Goal: Task Accomplishment & Management: Complete application form

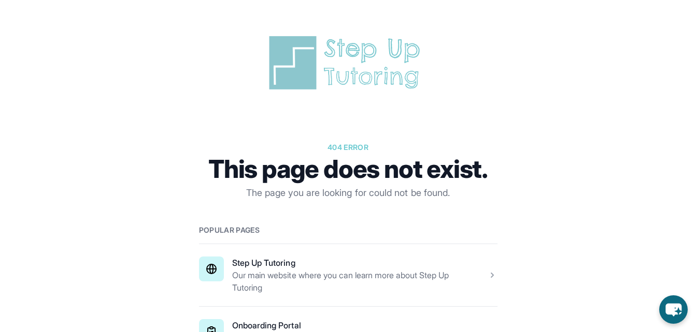
click at [291, 285] on span at bounding box center [348, 275] width 298 height 62
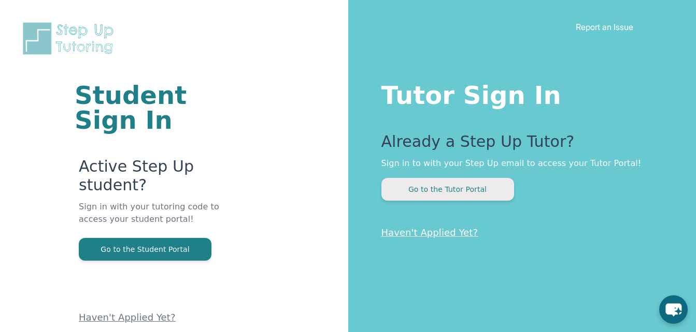
click at [436, 195] on button "Go to the Tutor Portal" at bounding box center [447, 189] width 133 height 23
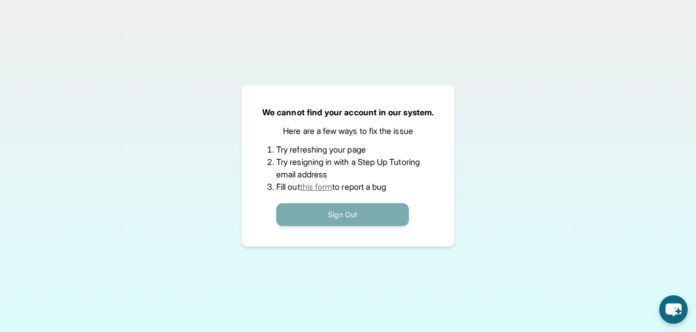
click at [371, 209] on button "Sign Out" at bounding box center [342, 215] width 133 height 23
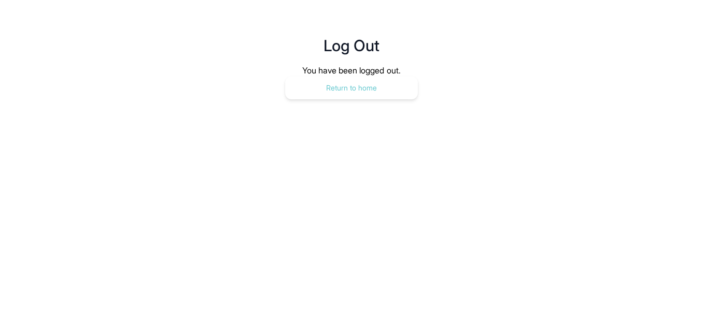
click at [382, 84] on button "Return to home" at bounding box center [351, 88] width 133 height 23
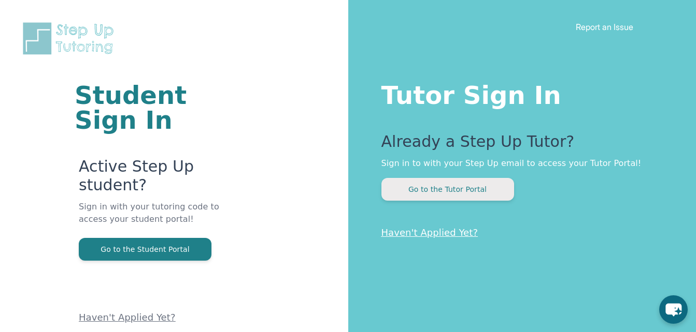
click at [433, 195] on button "Go to the Tutor Portal" at bounding box center [447, 189] width 133 height 23
click at [433, 193] on button "Go to the Tutor Portal" at bounding box center [447, 189] width 133 height 23
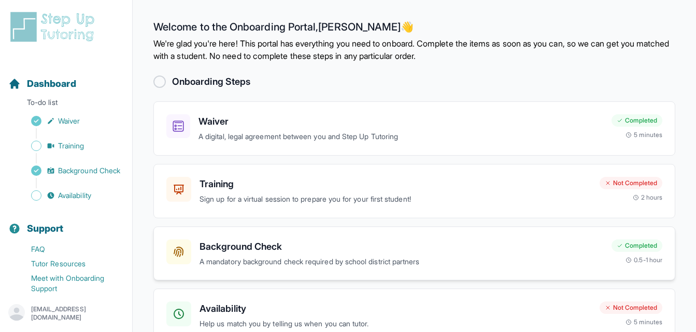
click at [380, 264] on p "A mandatory background check required by school district partners" at bounding box center [400, 262] width 403 height 12
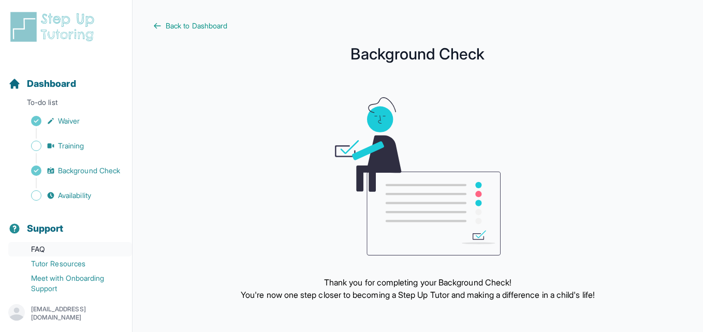
click at [66, 254] on link "FAQ" at bounding box center [70, 249] width 124 height 15
click at [69, 172] on span "Background Check" at bounding box center [89, 171] width 62 height 10
click at [192, 23] on span "Back to Dashboard" at bounding box center [197, 26] width 62 height 10
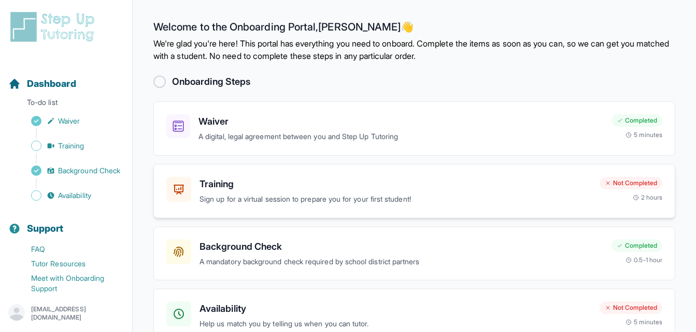
click at [280, 197] on p "Sign up for a virtual session to prepare you for your first student!" at bounding box center [395, 200] width 392 height 12
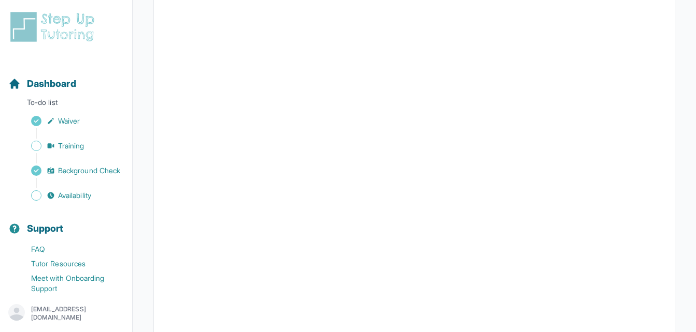
scroll to position [259, 0]
click at [70, 117] on span "Waiver" at bounding box center [69, 121] width 22 height 10
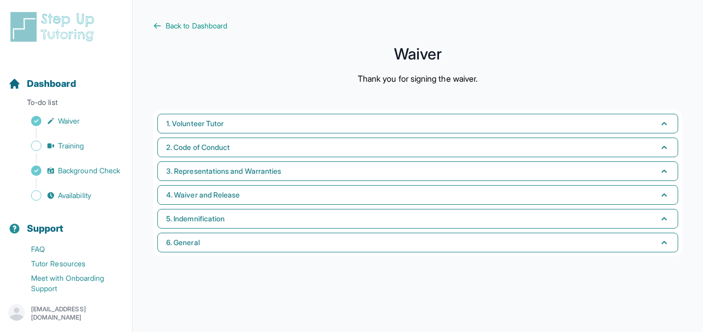
click at [77, 189] on div "Sidebar" at bounding box center [68, 183] width 120 height 10
click at [64, 176] on span "Background Check" at bounding box center [89, 171] width 62 height 10
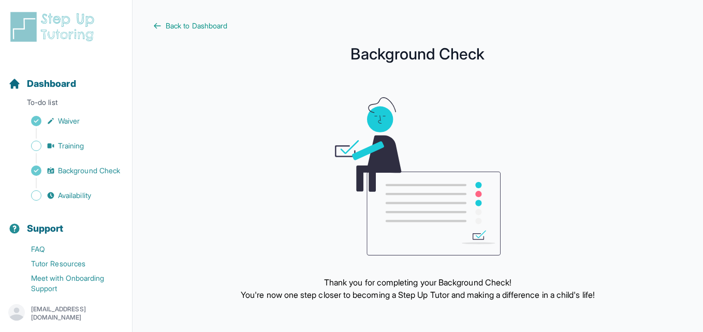
click at [272, 170] on div "Thank you for completing your Background Check! You're now one step closer to b…" at bounding box center [417, 199] width 529 height 204
click at [411, 287] on p "Thank you for completing your Background Check!" at bounding box center [418, 283] width 354 height 12
click at [157, 24] on icon at bounding box center [157, 26] width 8 height 8
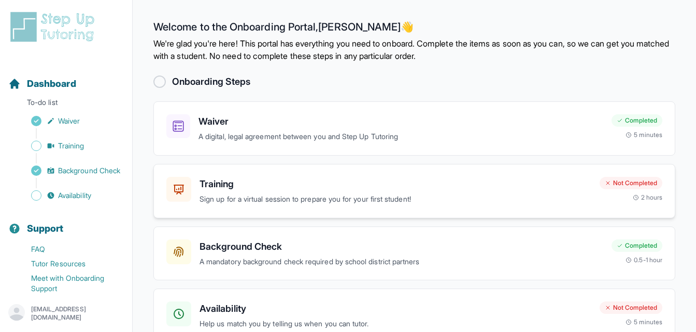
click at [244, 165] on div "Training Sign up for a virtual session to prepare you for your first student! N…" at bounding box center [414, 191] width 522 height 54
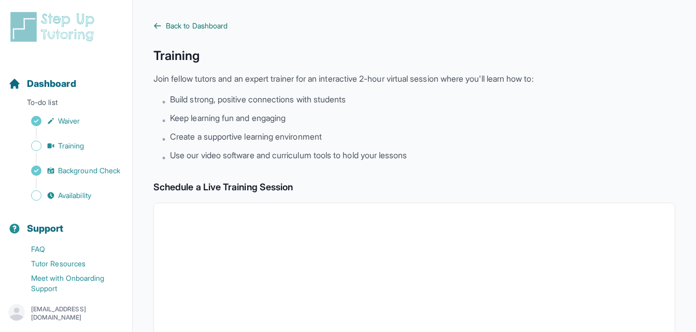
click at [201, 25] on span "Back to Dashboard" at bounding box center [197, 26] width 62 height 10
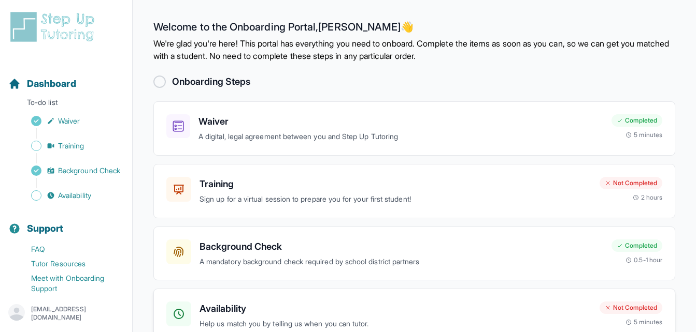
click at [427, 303] on h3 "Availability" at bounding box center [395, 309] width 392 height 15
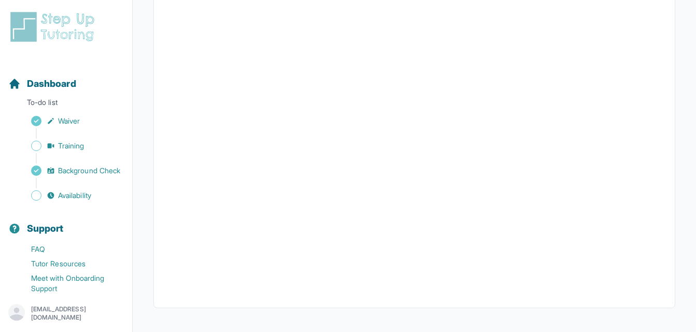
scroll to position [265, 0]
click at [61, 201] on span "Availability" at bounding box center [74, 196] width 33 height 10
click at [71, 201] on span "Availability" at bounding box center [74, 196] width 33 height 10
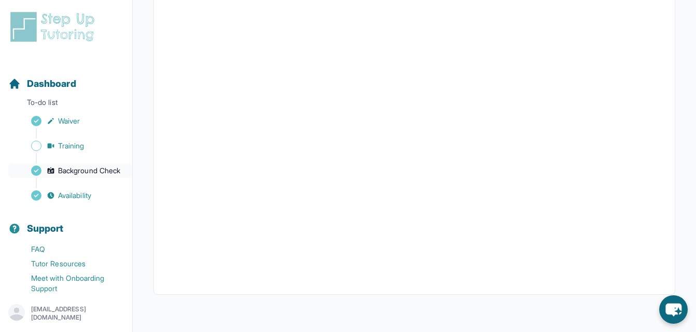
click at [70, 167] on span "Background Check" at bounding box center [89, 171] width 62 height 10
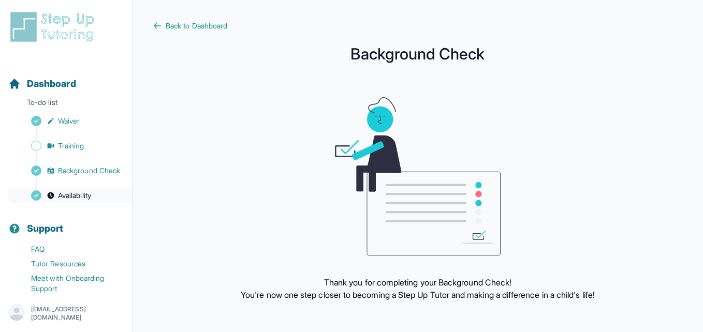
click at [69, 201] on span "Availability" at bounding box center [74, 196] width 33 height 10
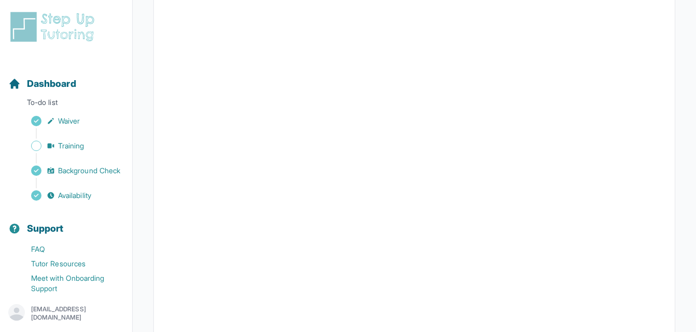
scroll to position [218, 0]
click at [76, 146] on span "Training" at bounding box center [71, 146] width 26 height 10
click at [274, 288] on button "I can't make any of these dates" at bounding box center [223, 292] width 114 height 12
